Goal: Task Accomplishment & Management: Use online tool/utility

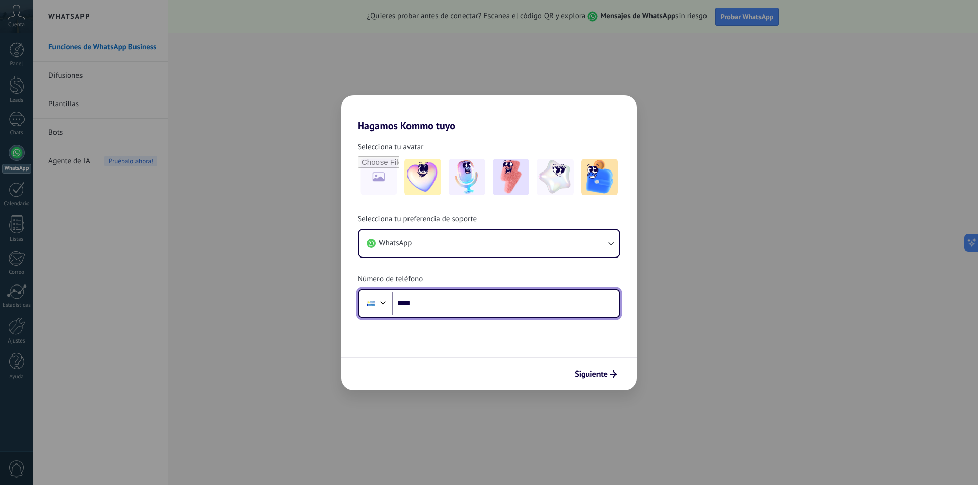
click at [480, 309] on input "****" at bounding box center [505, 303] width 227 height 23
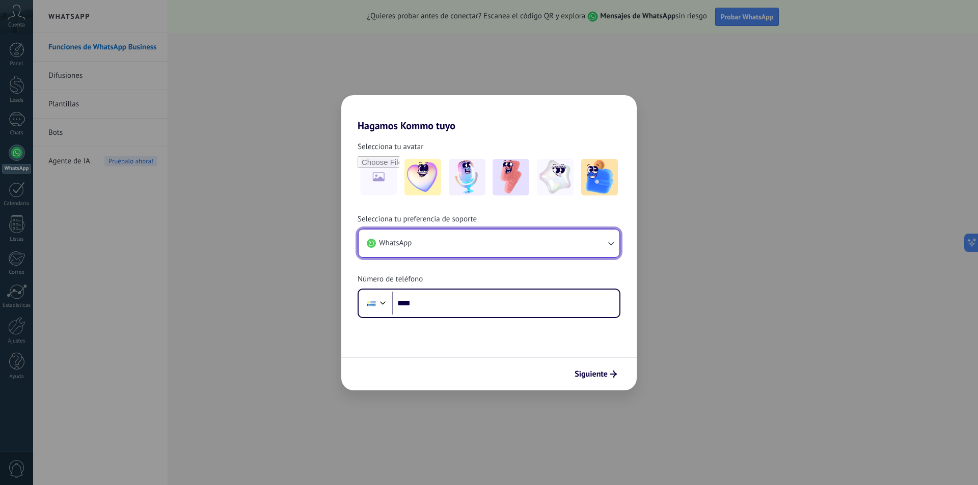
click at [467, 246] on button "WhatsApp" at bounding box center [488, 243] width 261 height 27
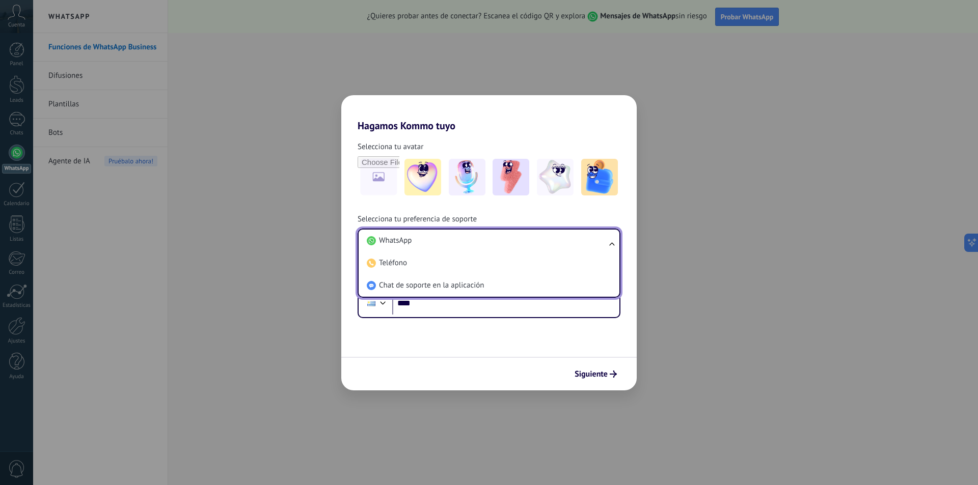
click at [480, 215] on div "Selecciona tu preferencia de soporte WhatsApp WhatsApp Teléfono Chat de soporte…" at bounding box center [488, 266] width 295 height 104
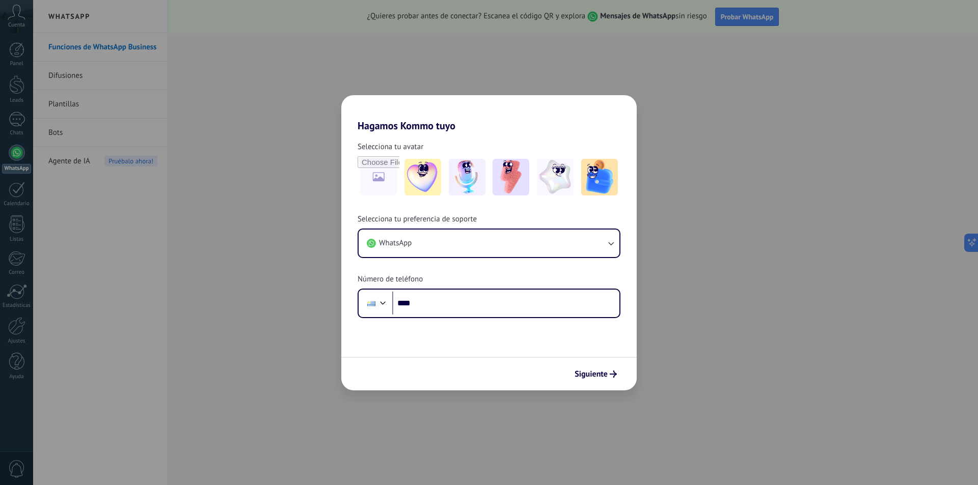
click at [826, 67] on div "Hagamos Kommo tuyo Selecciona tu avatar Selecciona tu preferencia de soporte Wh…" at bounding box center [489, 242] width 978 height 485
click at [613, 373] on icon "submit" at bounding box center [612, 374] width 7 height 7
click at [452, 299] on input "****" at bounding box center [505, 303] width 227 height 23
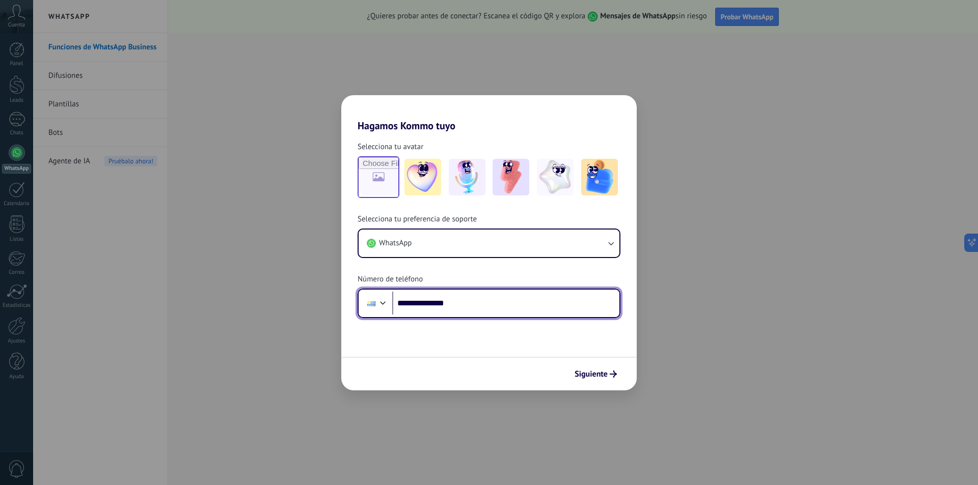
type input "**********"
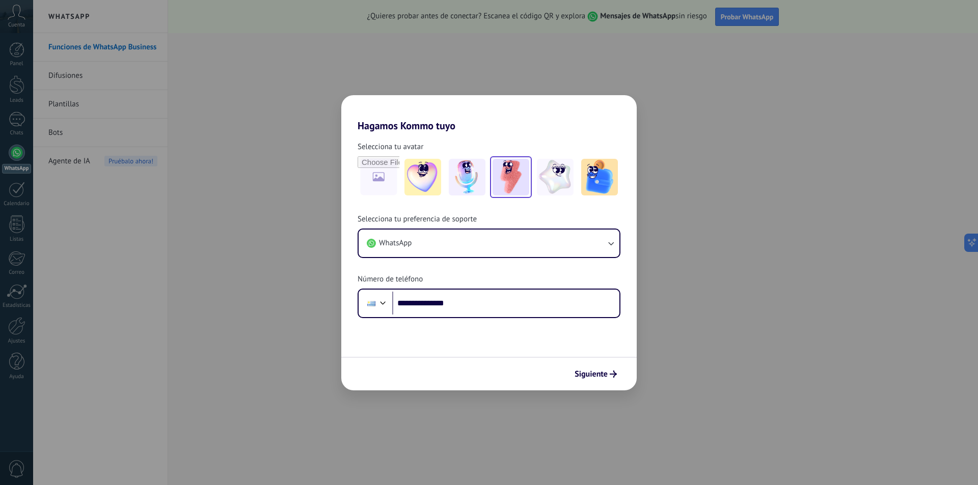
click at [497, 187] on img at bounding box center [510, 177] width 37 height 37
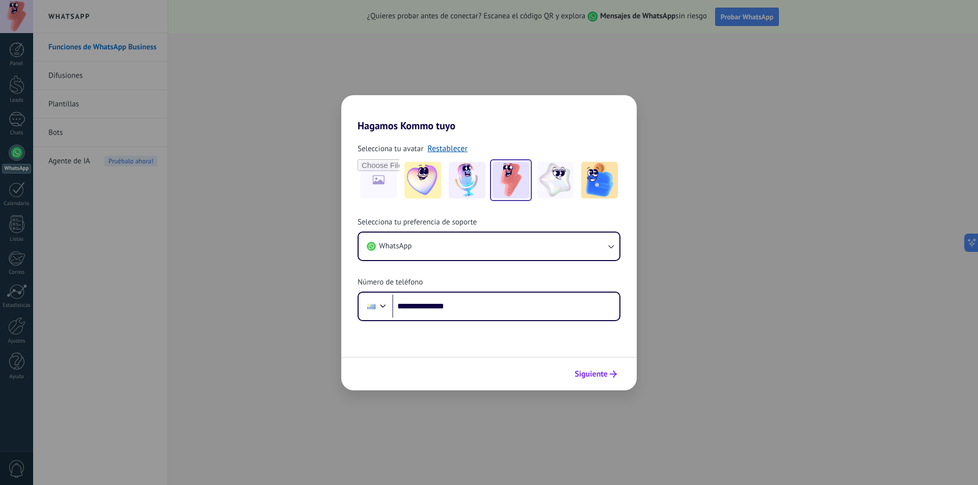
click at [607, 371] on span "Siguiente" at bounding box center [595, 374] width 42 height 7
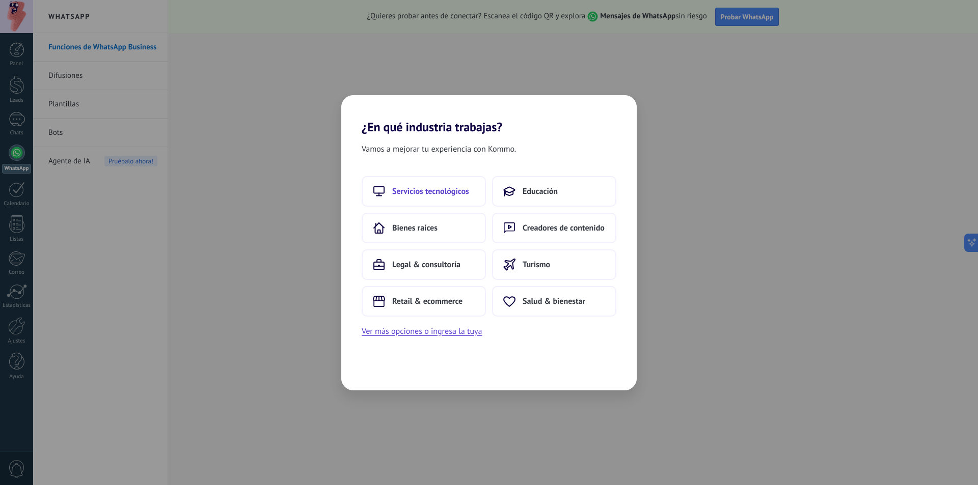
click at [437, 191] on span "Servicios tecnológicos" at bounding box center [430, 191] width 77 height 10
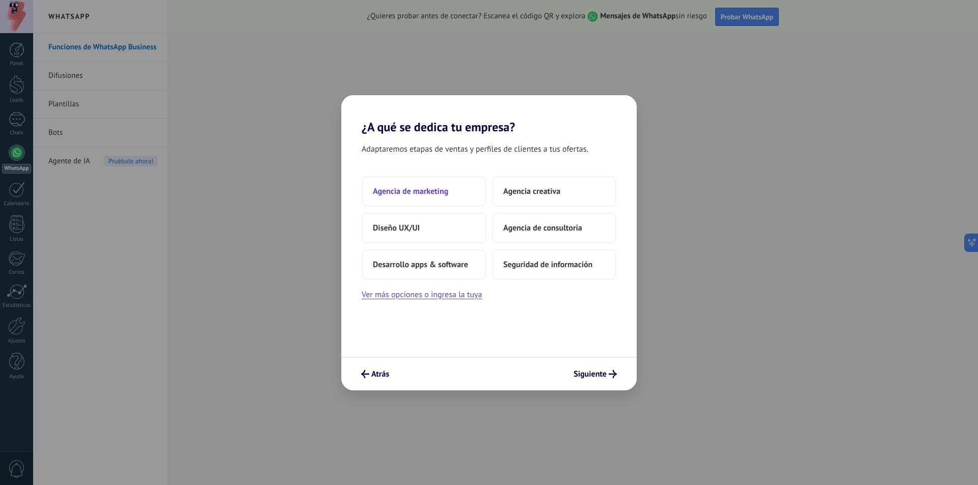
click at [416, 187] on span "Agencia de marketing" at bounding box center [410, 191] width 75 height 10
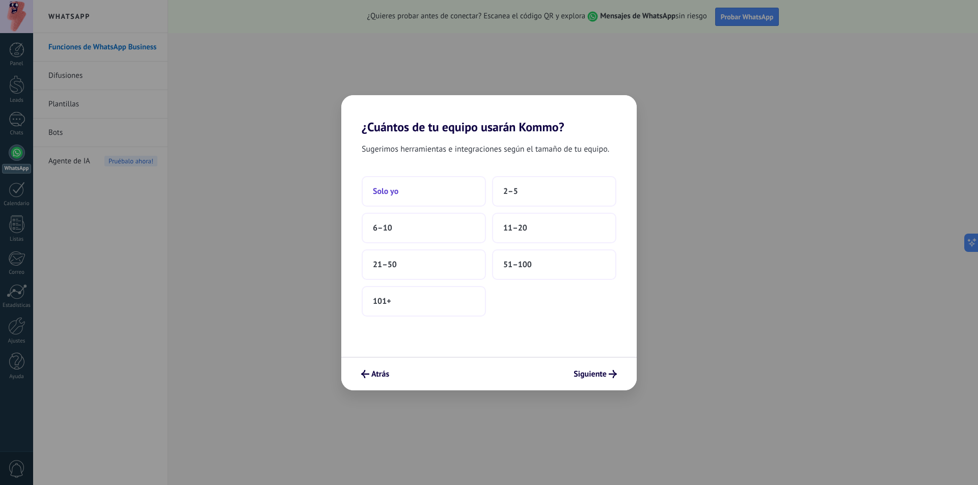
click at [396, 195] on span "Solo yo" at bounding box center [385, 191] width 25 height 10
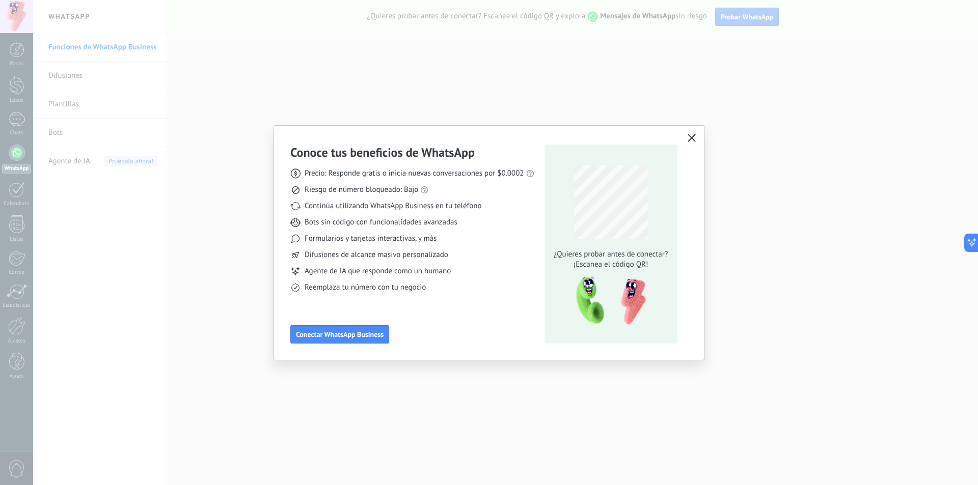
click at [690, 138] on icon "button" at bounding box center [691, 138] width 8 height 8
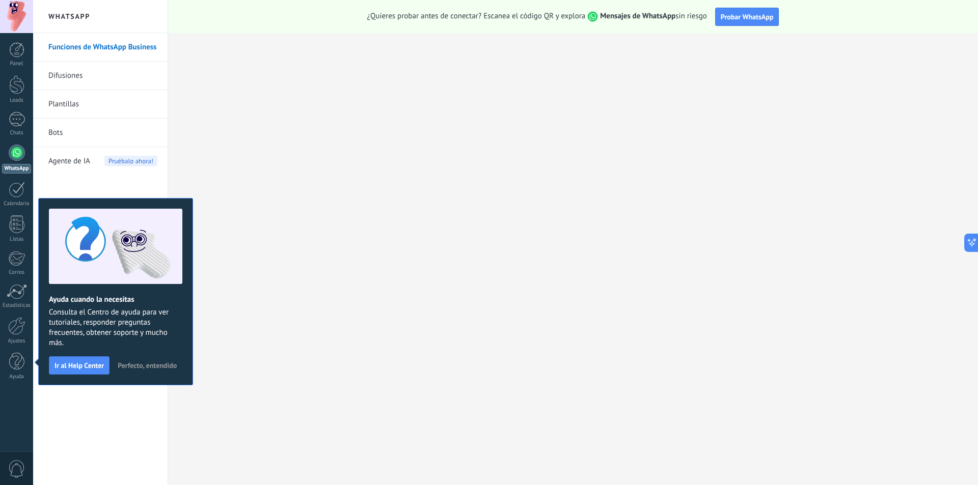
click at [161, 369] on span "Perfecto, entendido" at bounding box center [147, 365] width 59 height 7
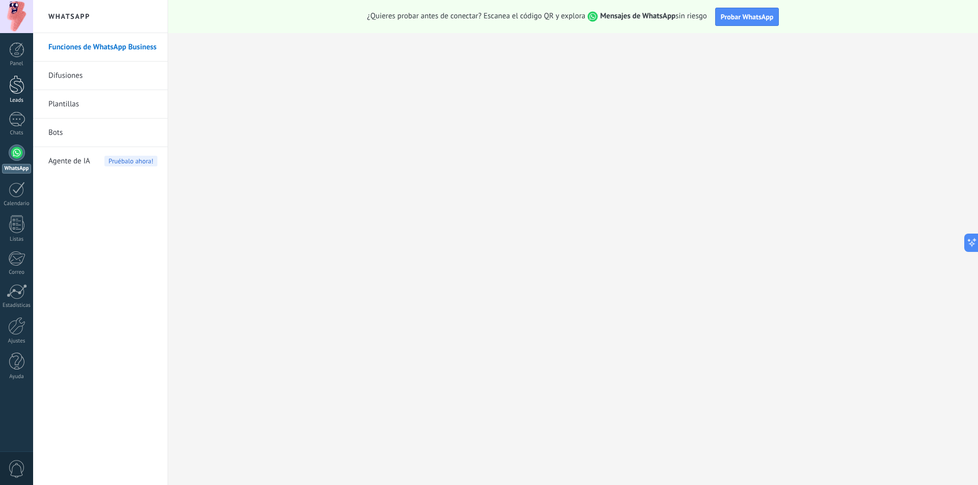
click at [14, 89] on div at bounding box center [16, 84] width 15 height 19
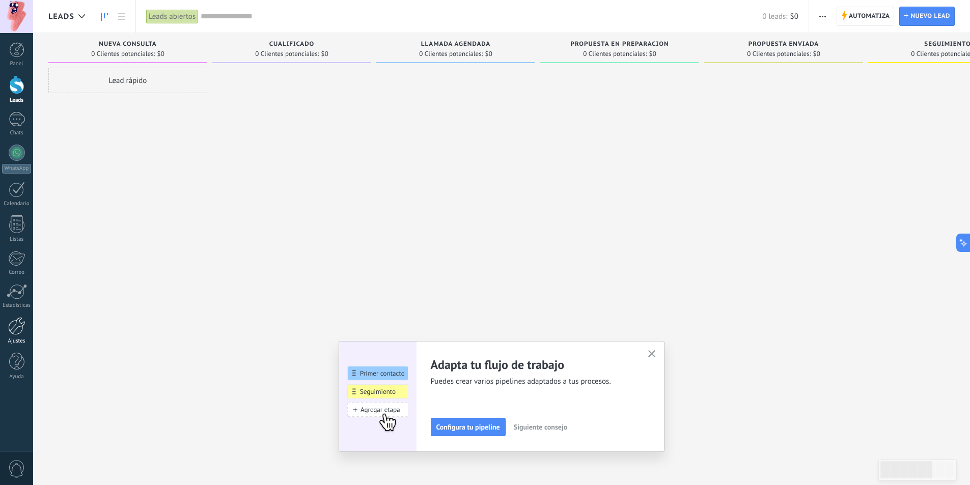
click at [25, 334] on link "Ajustes" at bounding box center [16, 330] width 33 height 27
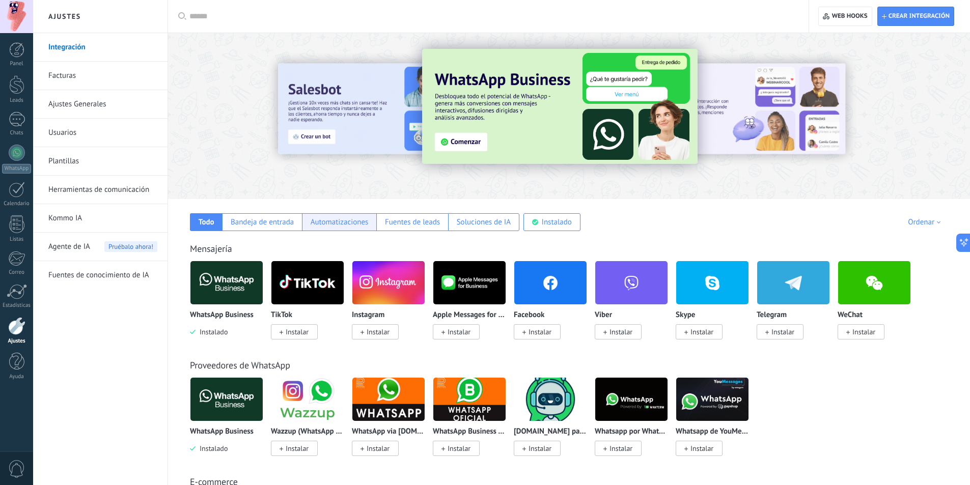
click at [325, 221] on div "Automatizaciones" at bounding box center [340, 222] width 58 height 10
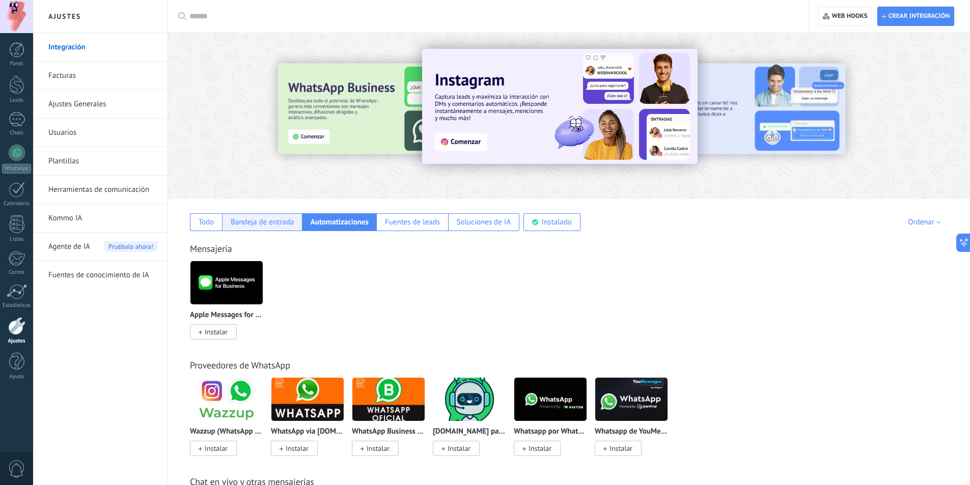
click at [267, 224] on div "Bandeja de entrada" at bounding box center [262, 222] width 63 height 10
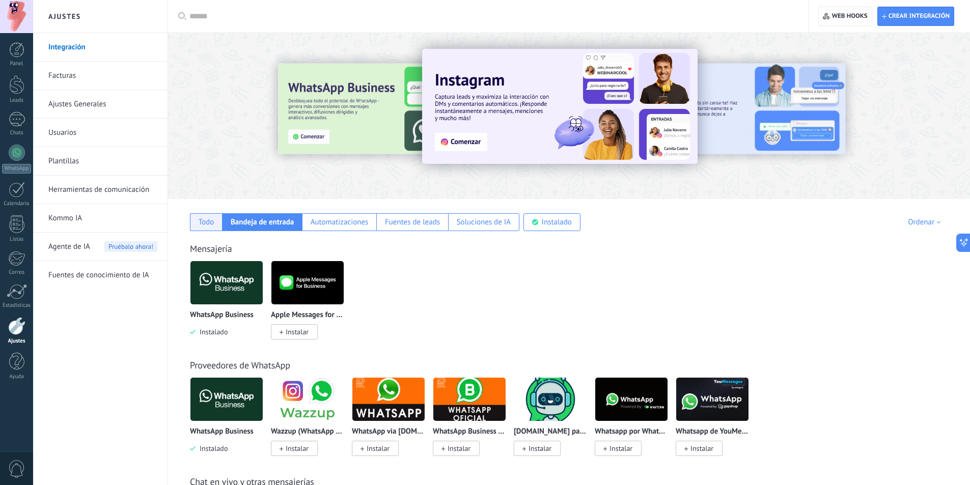
click at [199, 223] on div "Todo" at bounding box center [207, 222] width 16 height 10
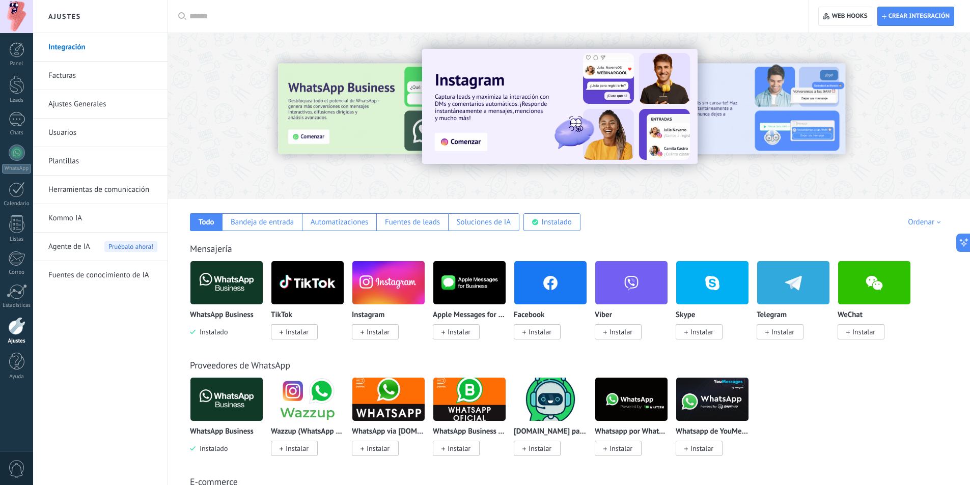
click at [267, 19] on input "text" at bounding box center [491, 16] width 605 height 11
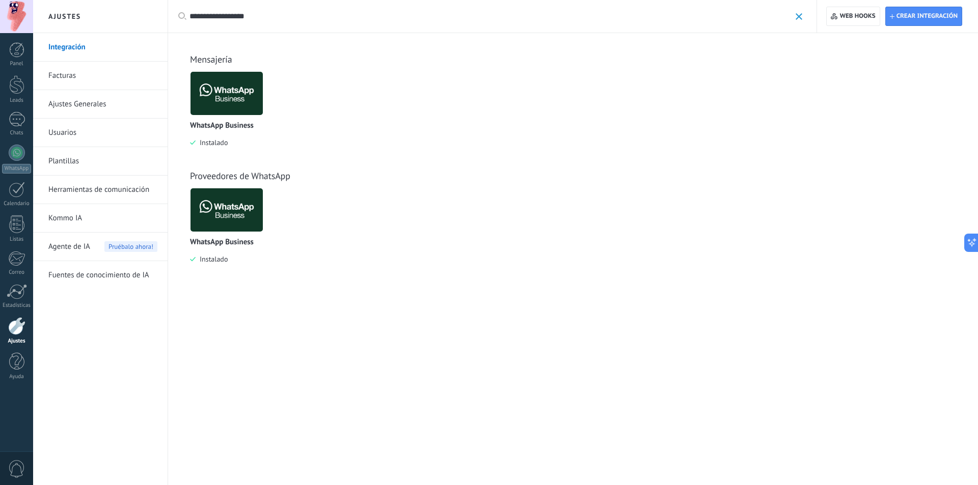
type input "**********"
click at [798, 15] on span at bounding box center [798, 16] width 7 height 7
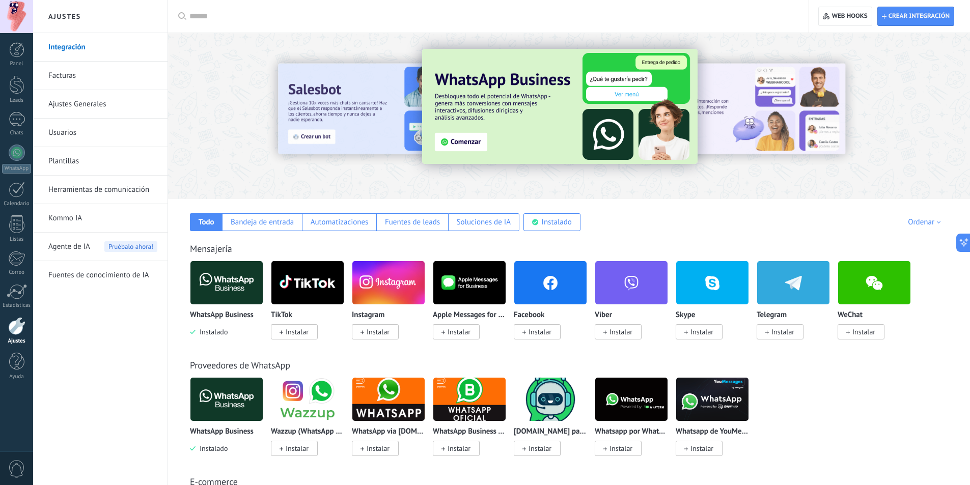
click at [214, 290] on img at bounding box center [226, 282] width 72 height 49
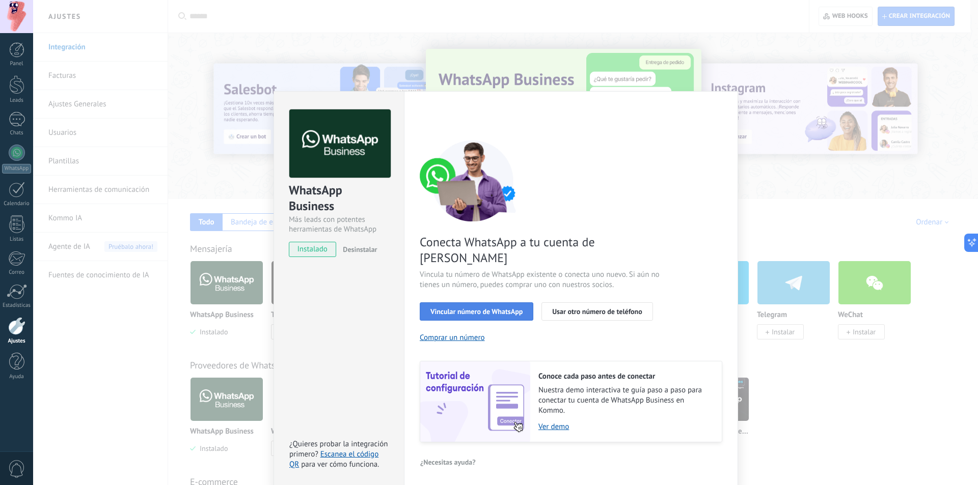
click at [479, 308] on span "Vincular número de WhatsApp" at bounding box center [476, 311] width 92 height 7
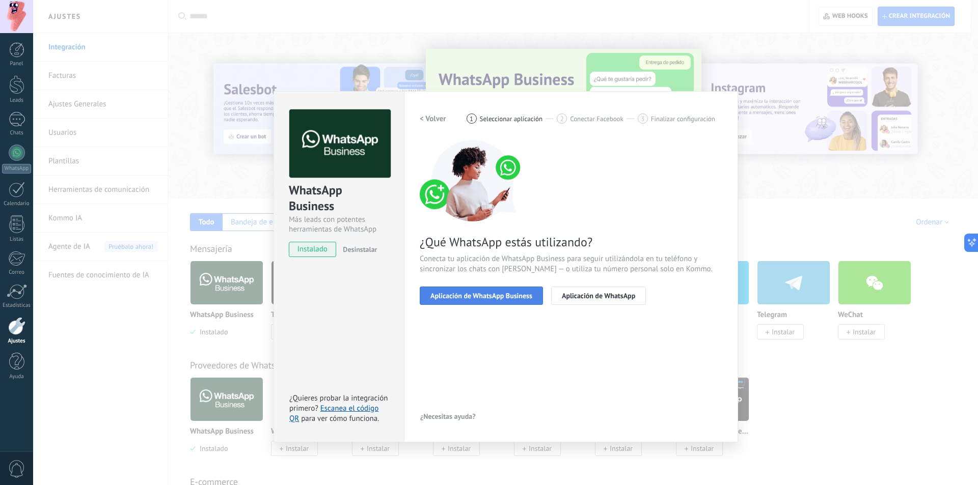
click at [448, 300] on button "Aplicación de WhatsApp Business" at bounding box center [481, 296] width 123 height 18
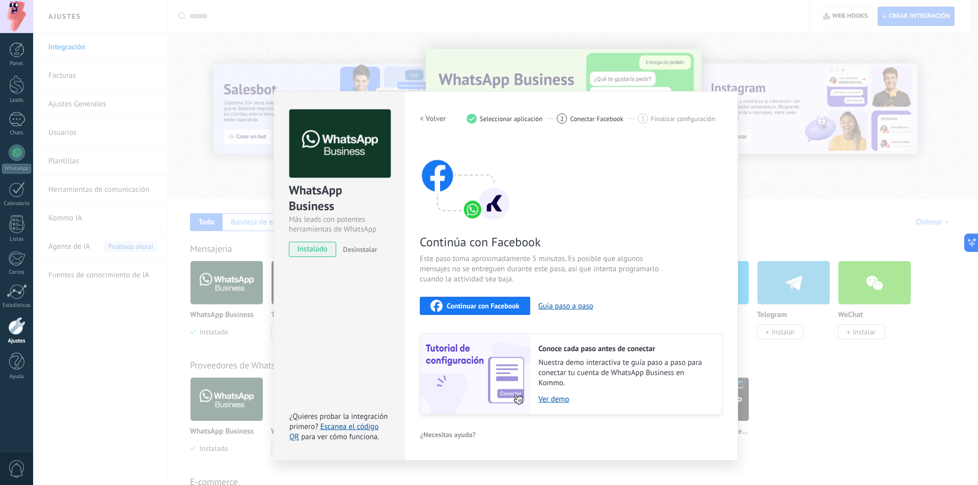
click at [490, 302] on span "Continuar con Facebook" at bounding box center [483, 305] width 73 height 7
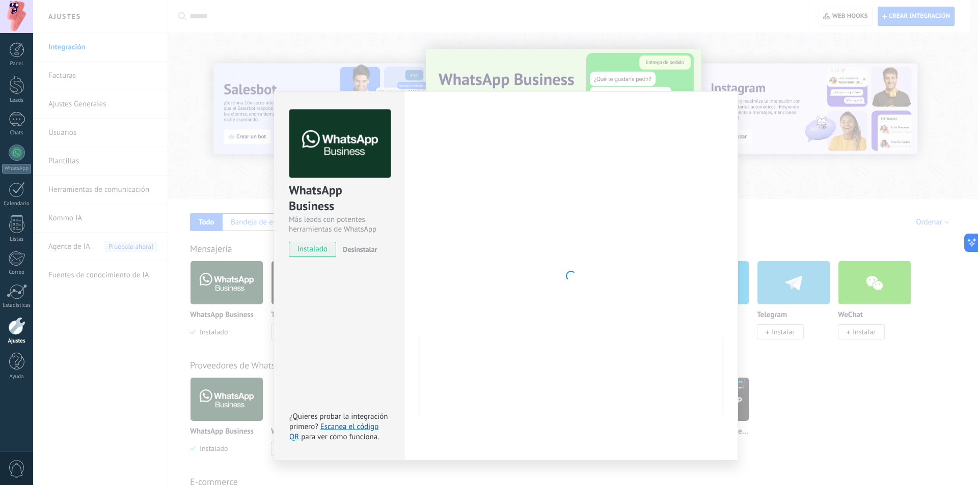
click at [583, 309] on div at bounding box center [571, 275] width 302 height 333
click at [375, 268] on div "WhatsApp Business Más leads con potentes herramientas de WhatsApp instalado Des…" at bounding box center [338, 276] width 130 height 370
click at [776, 98] on div "WhatsApp Business Más leads con potentes herramientas de WhatsApp instalado Des…" at bounding box center [505, 242] width 944 height 485
